Goal: Task Accomplishment & Management: Manage account settings

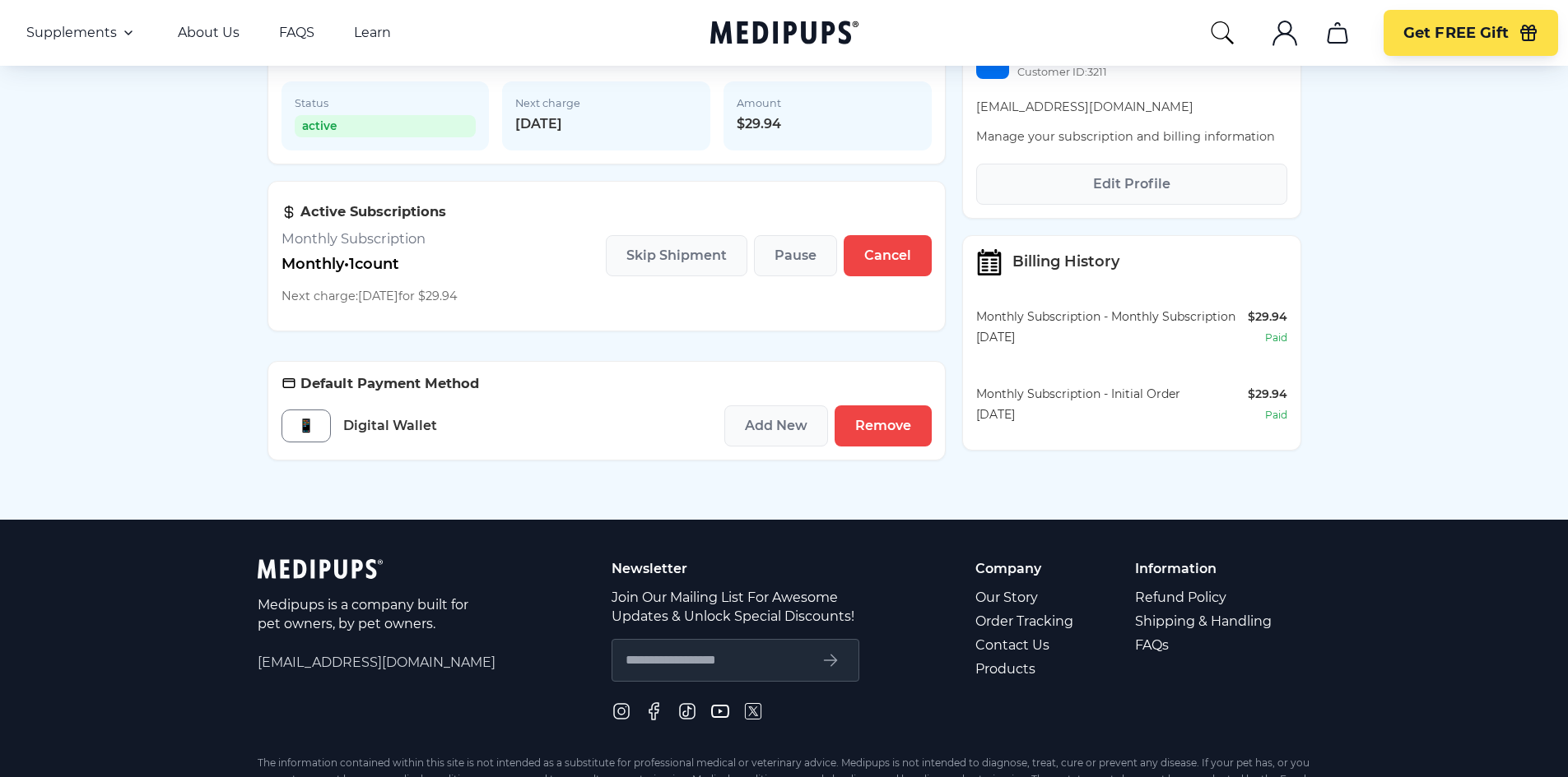
scroll to position [190, 0]
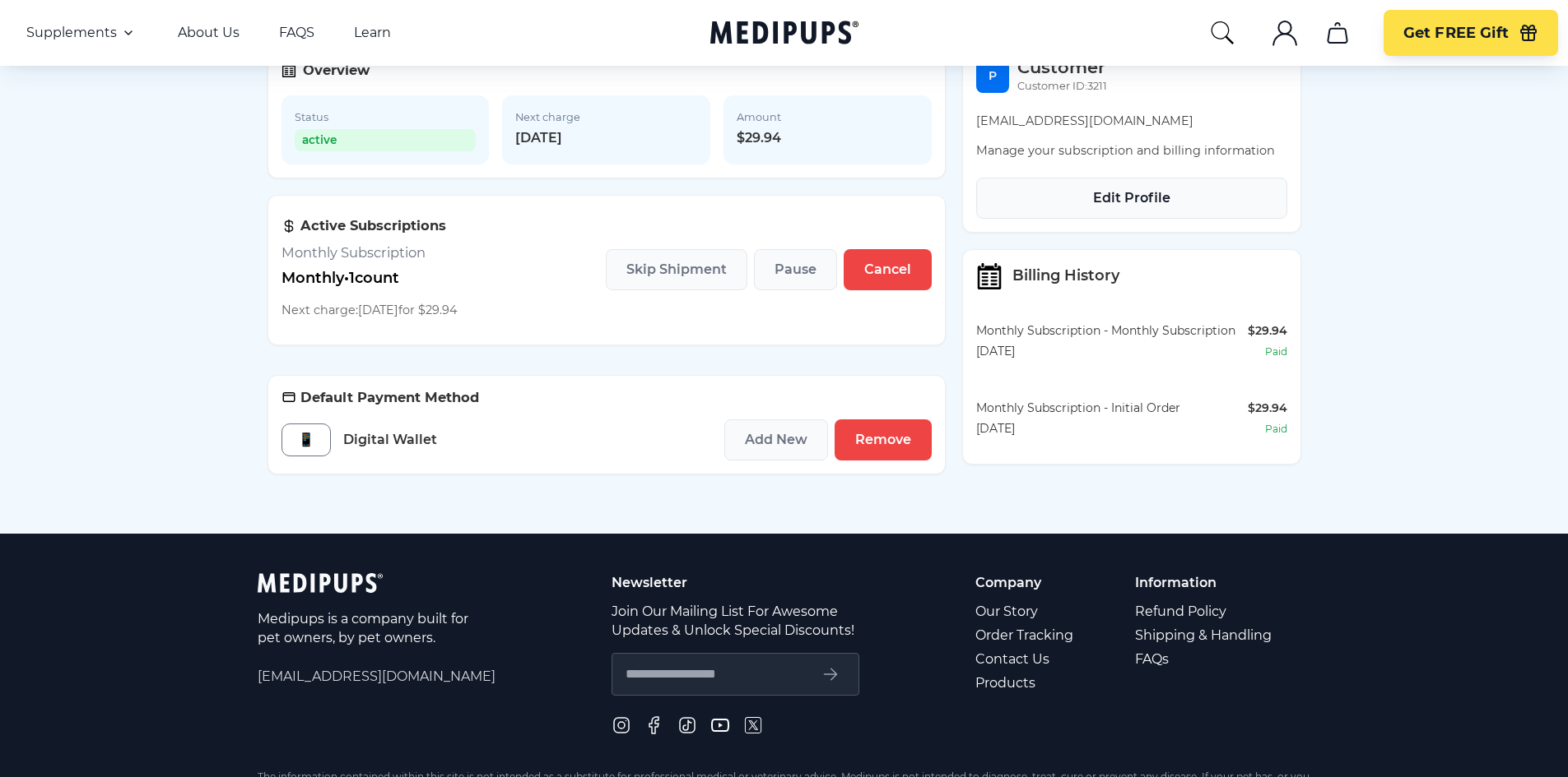
click at [1036, 218] on button "Edit Profile" at bounding box center [1131, 198] width 311 height 41
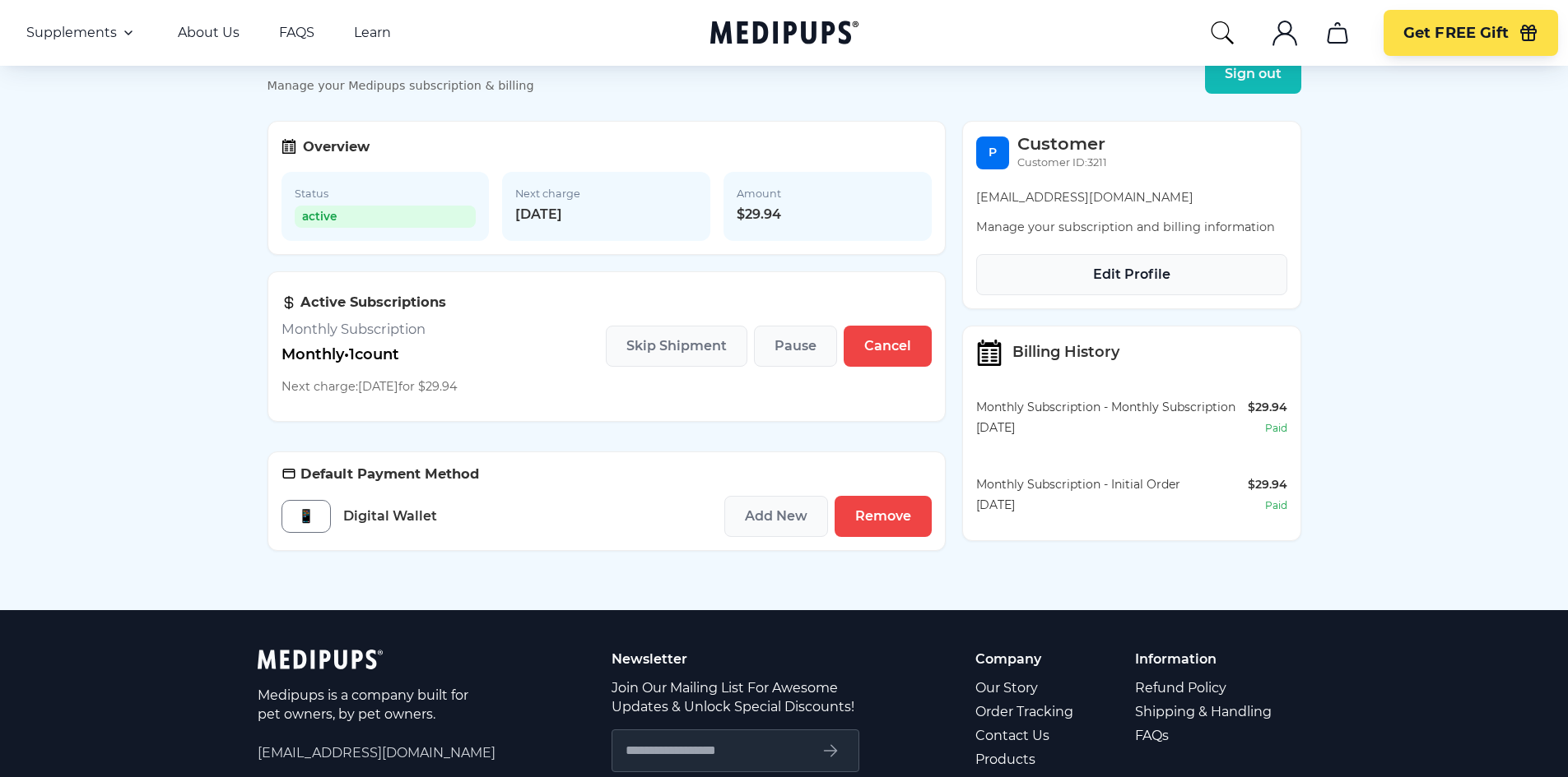
scroll to position [108, 0]
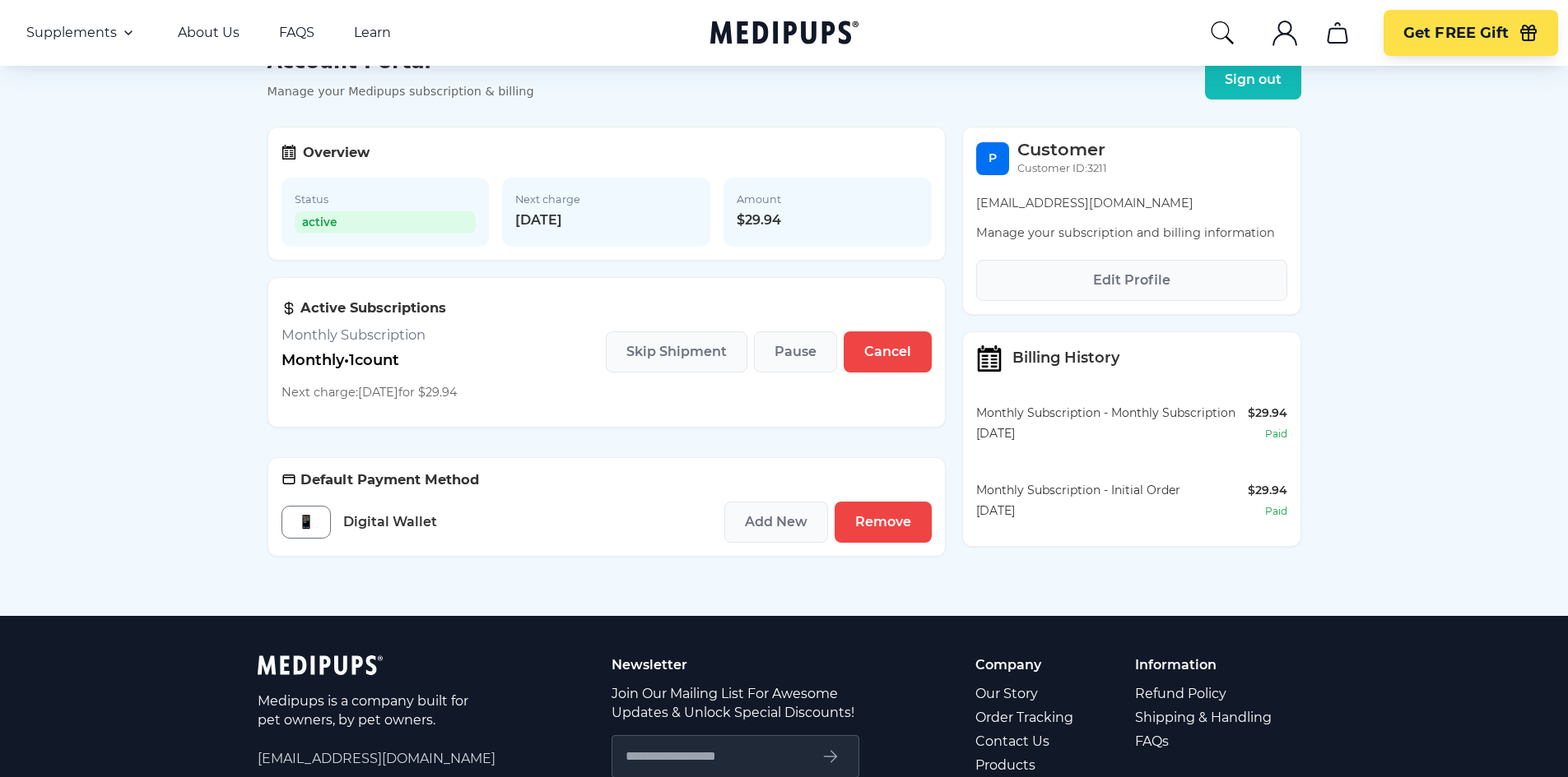
click at [1042, 212] on p "penlo102@gmail.com" at bounding box center [1131, 203] width 311 height 18
click at [1069, 242] on p "Manage your subscription and billing information" at bounding box center [1131, 233] width 311 height 18
click at [1284, 25] on icon ".cls-1{fill:none;stroke:currentColor;stroke-miterlimit:10;stroke-width:1.5px;}" at bounding box center [1285, 33] width 26 height 26
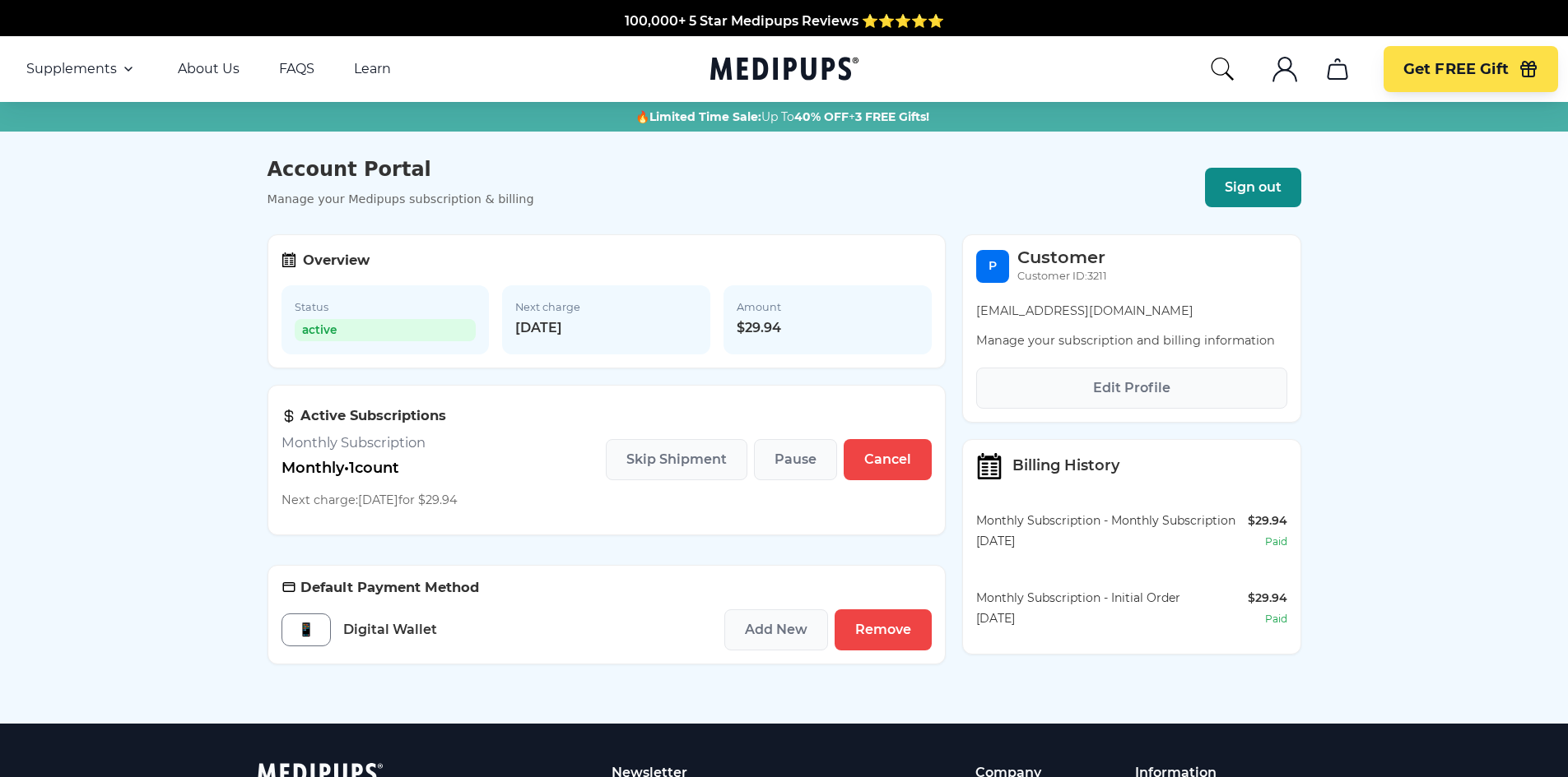
click at [1246, 207] on button "Sign out" at bounding box center [1253, 187] width 97 height 39
